Goal: Task Accomplishment & Management: Manage account settings

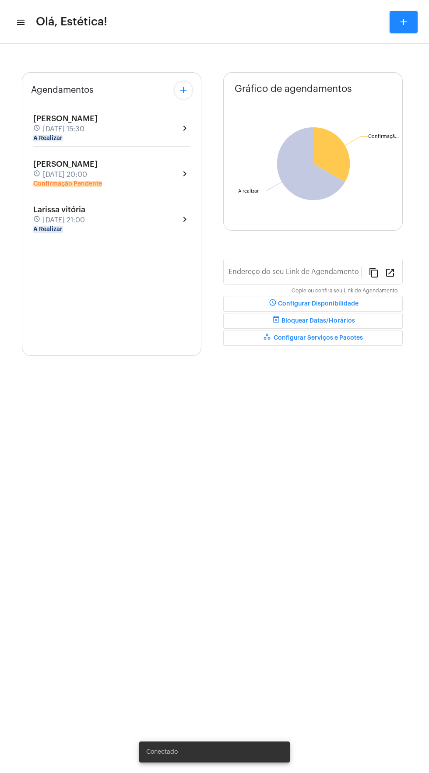
click at [175, 171] on div "[PERSON_NAME] schedule [DATE] 20:00 Confirmação Pendente chevron_right" at bounding box center [111, 174] width 157 height 28
type input "[URL][DOMAIN_NAME]"
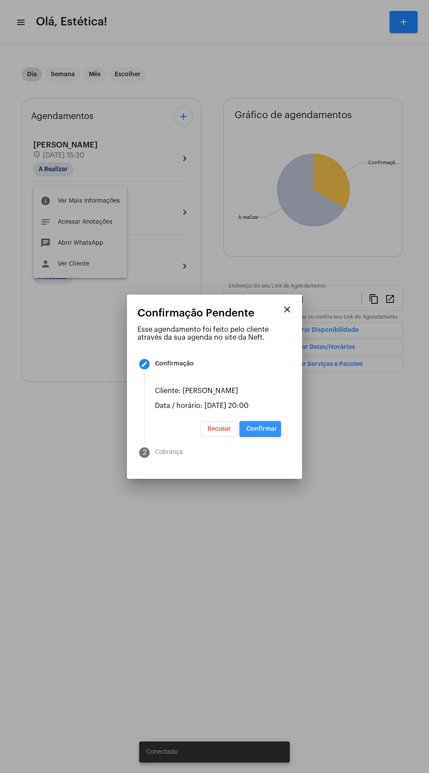
click at [275, 432] on span "Confirmar" at bounding box center [262, 429] width 31 height 6
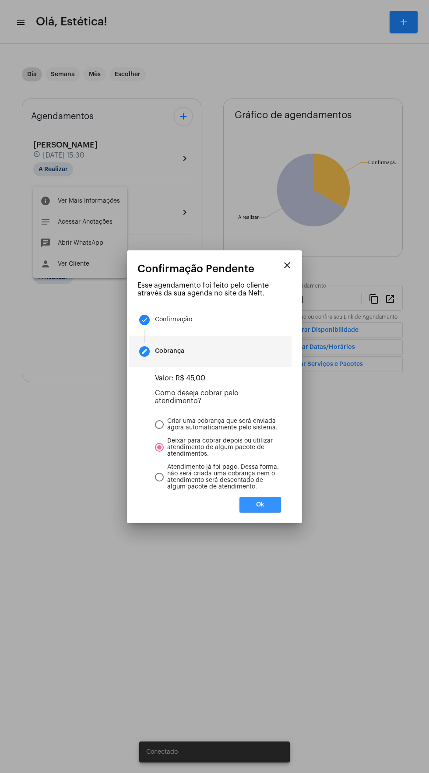
click at [277, 513] on button "Ok" at bounding box center [261, 505] width 42 height 16
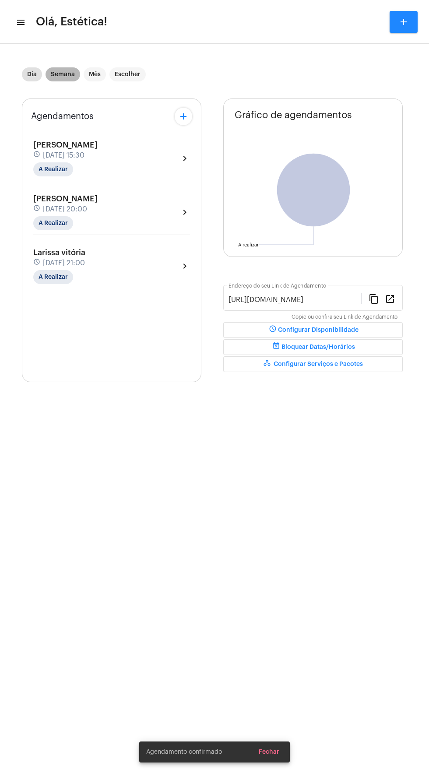
click at [59, 68] on mat-chip "Semana" at bounding box center [63, 74] width 35 height 14
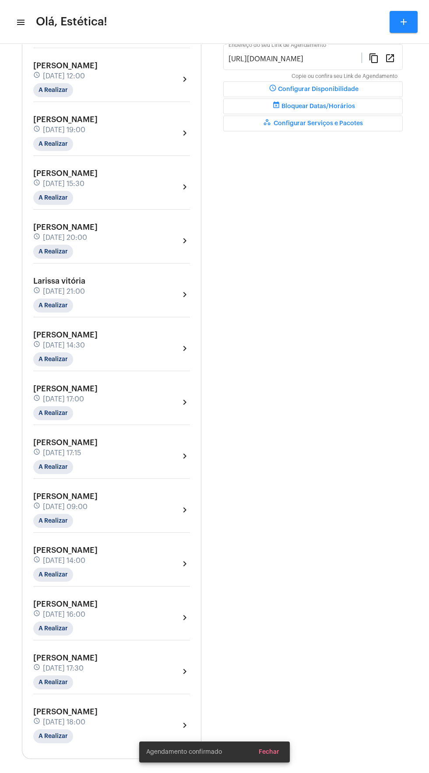
scroll to position [246, 0]
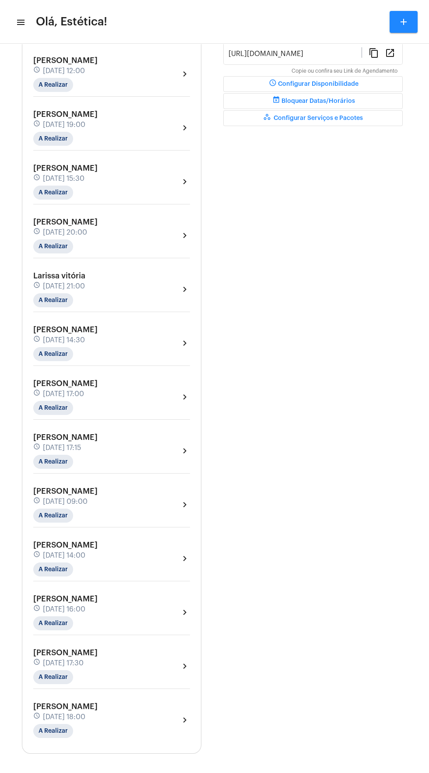
click at [135, 666] on div "[PERSON_NAME] schedule [DATE] 17:30 A Realizar chevron_right" at bounding box center [111, 667] width 157 height 36
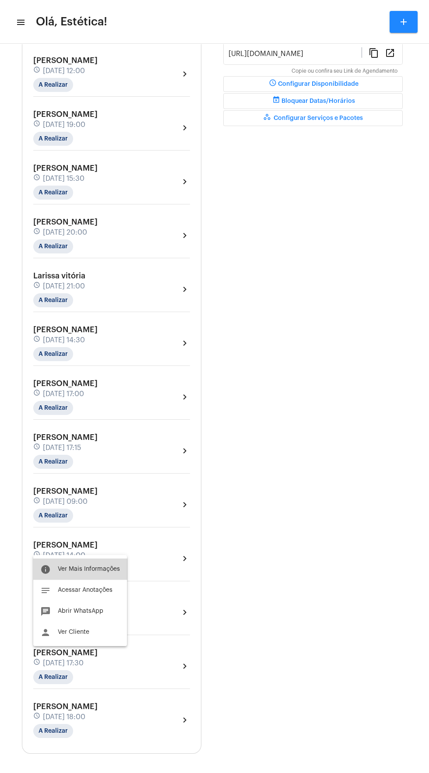
click at [106, 567] on span "Ver Mais Informações" at bounding box center [89, 569] width 62 height 6
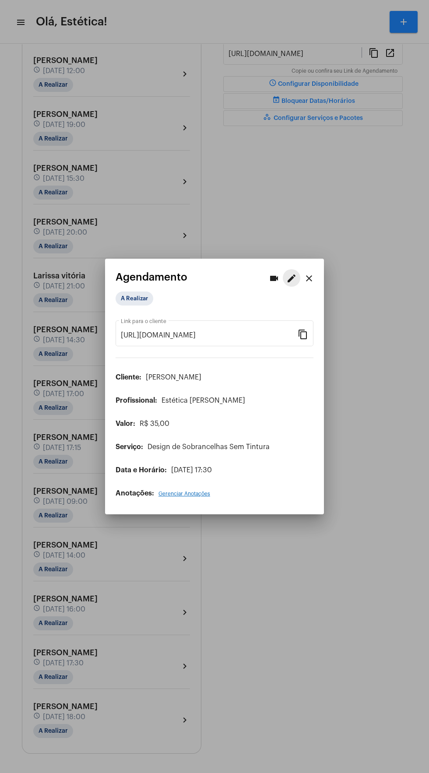
click at [293, 273] on mat-icon "edit" at bounding box center [291, 278] width 11 height 11
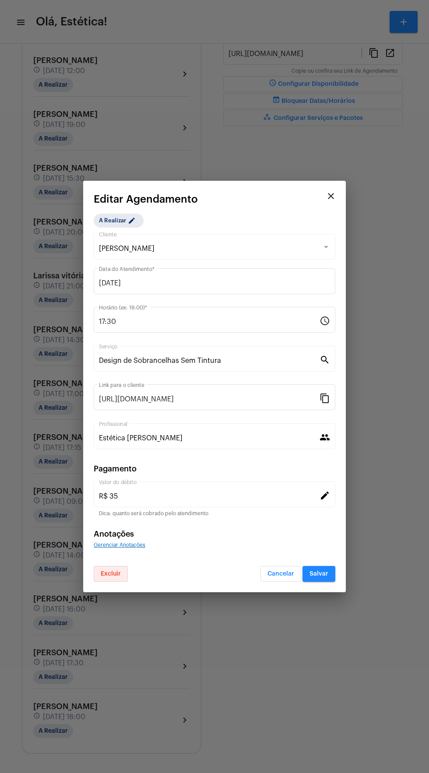
click at [110, 575] on span "Excluir" at bounding box center [111, 574] width 20 height 6
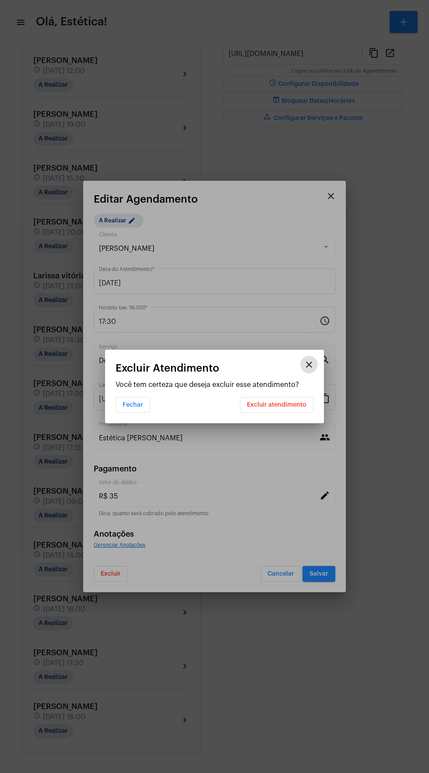
click at [287, 412] on button "Excluir atendimento" at bounding box center [277, 405] width 74 height 16
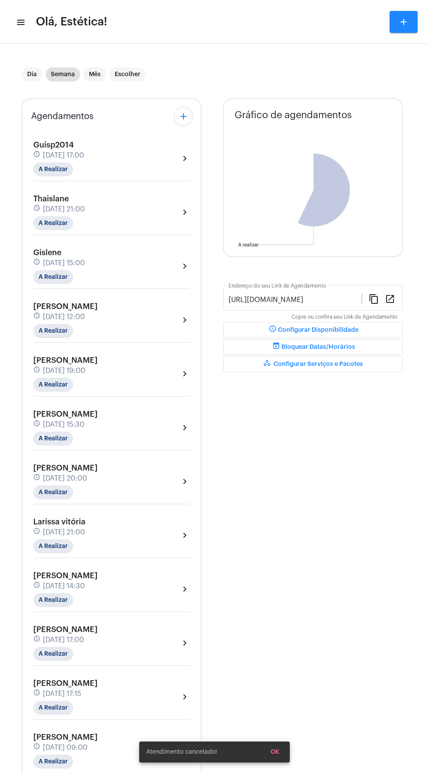
scroll to position [192, 0]
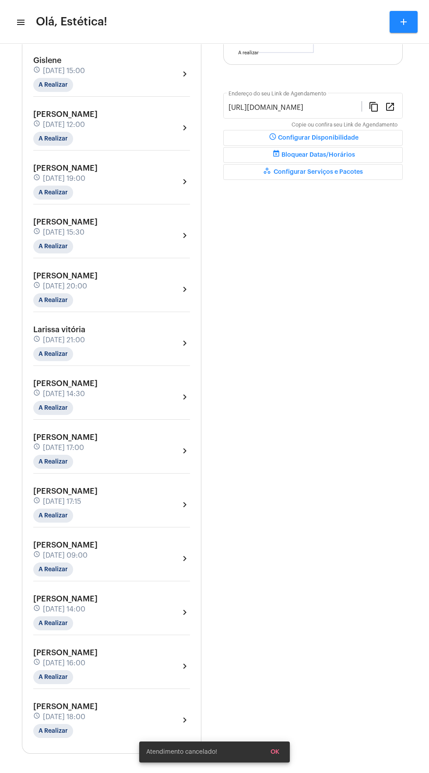
click at [85, 713] on span "16 de agosto às 18:00" at bounding box center [64, 717] width 42 height 8
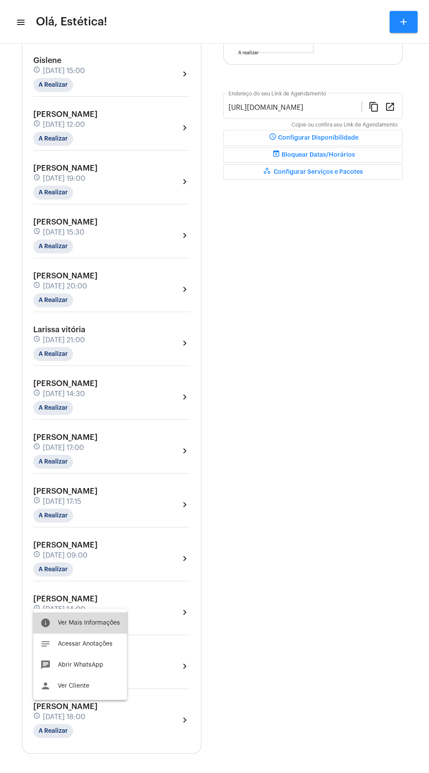
click at [100, 619] on button "info Ver Mais Informações" at bounding box center [80, 623] width 94 height 21
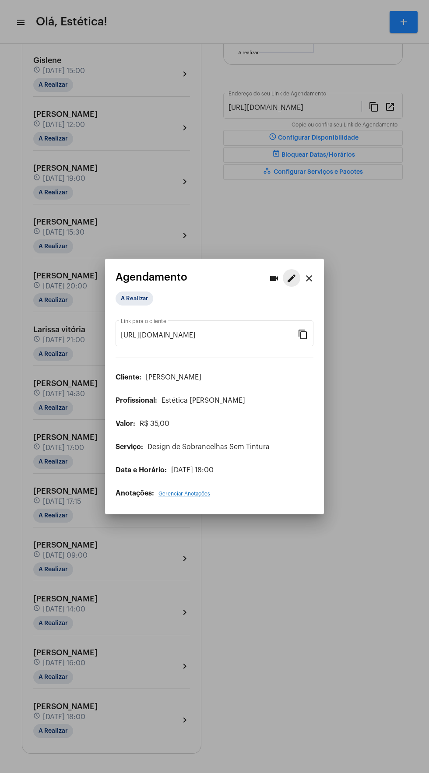
click at [289, 273] on mat-icon "edit" at bounding box center [291, 278] width 11 height 11
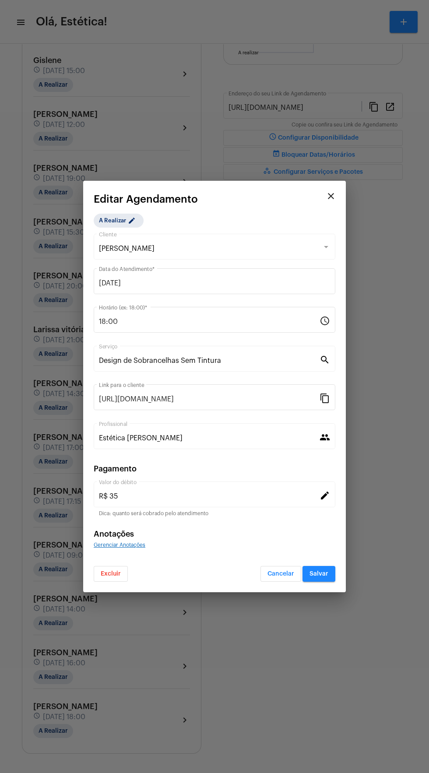
click at [106, 575] on span "Excluir" at bounding box center [111, 574] width 20 height 6
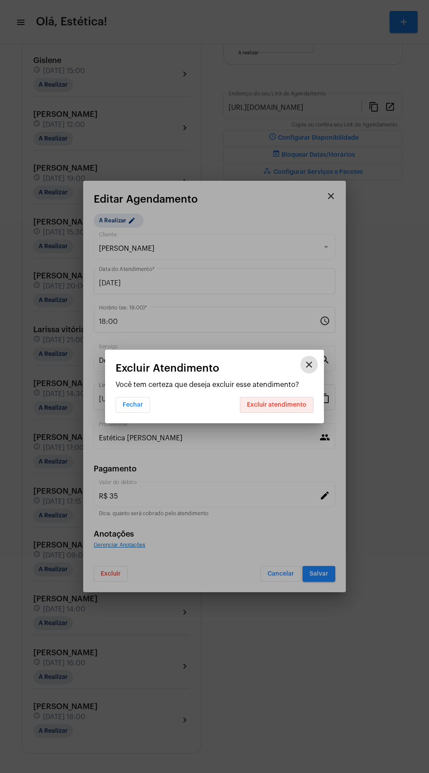
click at [296, 412] on button "Excluir atendimento" at bounding box center [277, 405] width 74 height 16
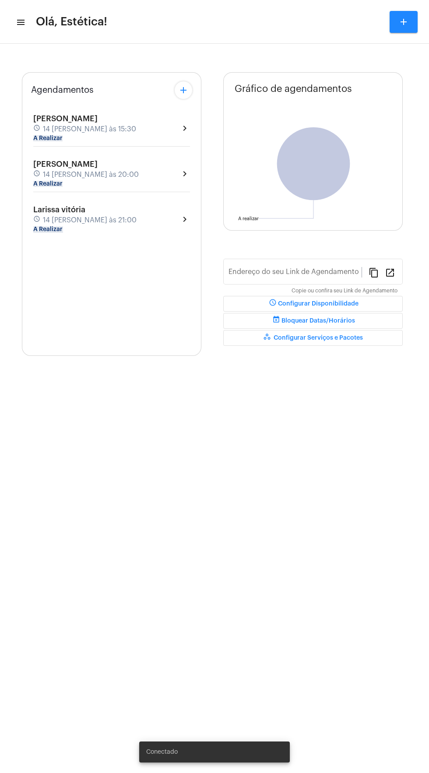
type input "[URL][DOMAIN_NAME]"
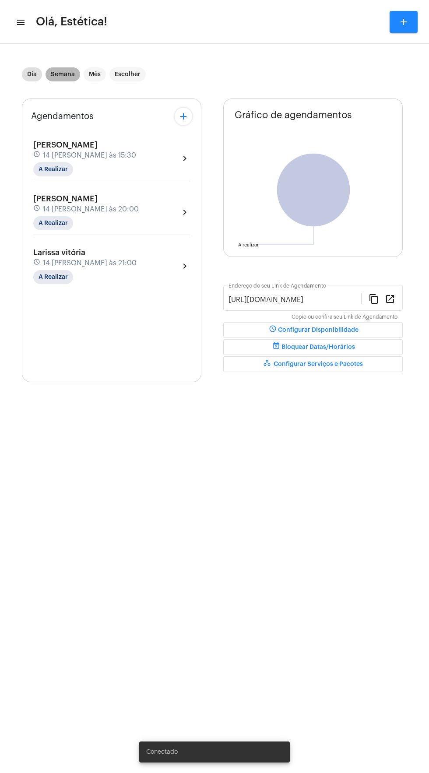
click at [67, 73] on mat-chip "Semana" at bounding box center [63, 74] width 35 height 14
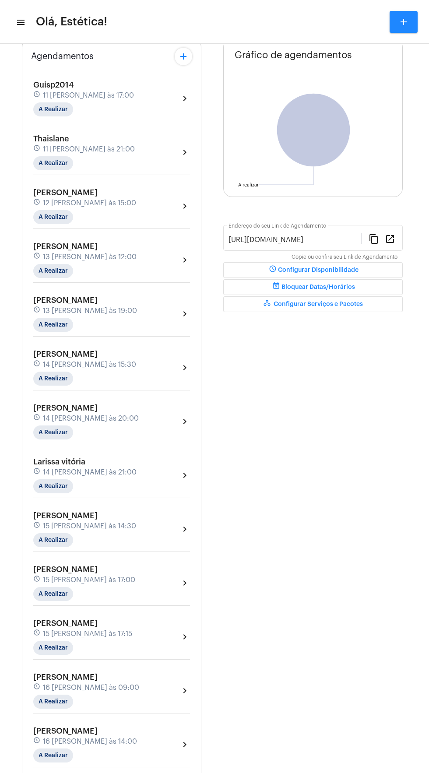
scroll to position [138, 0]
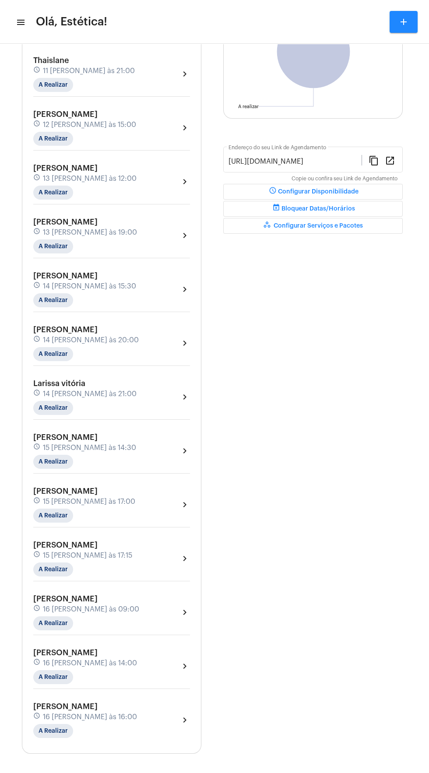
click at [181, 338] on mat-icon "chevron_right" at bounding box center [185, 343] width 11 height 11
click at [99, 434] on button "person Ver Cliente" at bounding box center [80, 437] width 94 height 21
